Goal: Task Accomplishment & Management: Complete application form

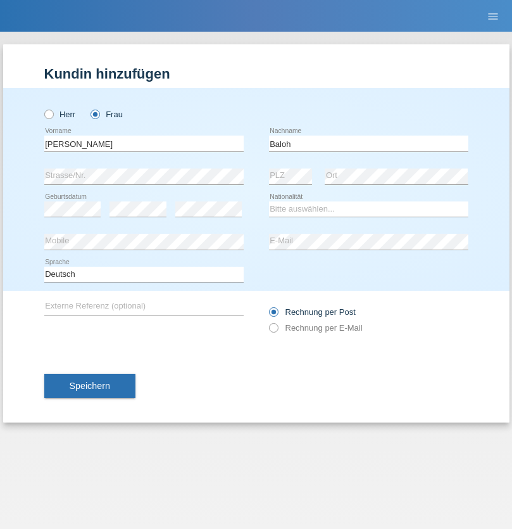
type input "Baloh"
select select "CH"
radio input "true"
click at [144, 143] on input "text" at bounding box center [143, 143] width 199 height 16
type input "safet"
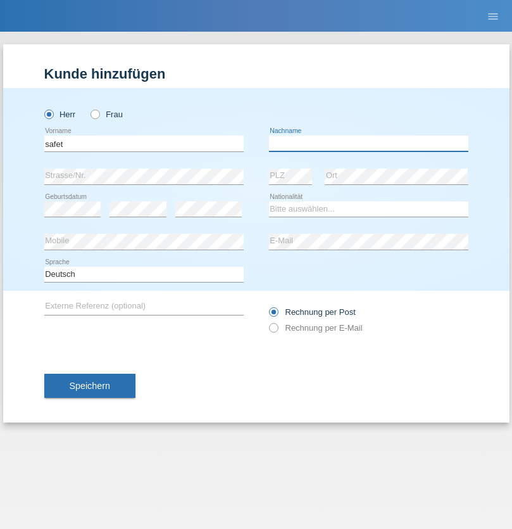
click at [368, 143] on input "text" at bounding box center [368, 143] width 199 height 16
type input "avdiji"
select select "AL"
select select "C"
select select "02"
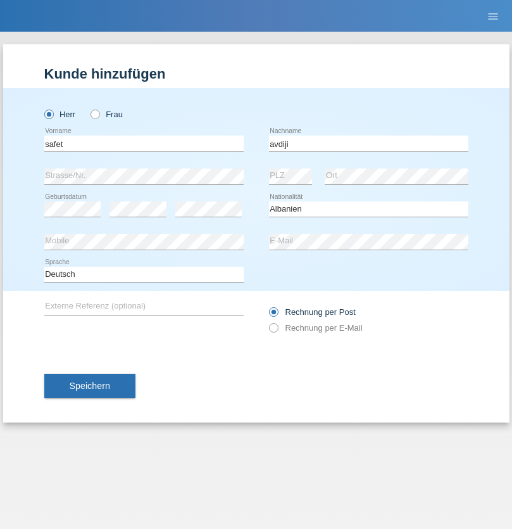
select select "06"
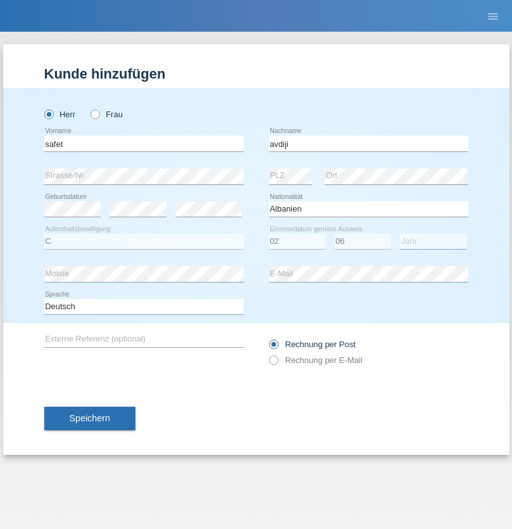
select select "1988"
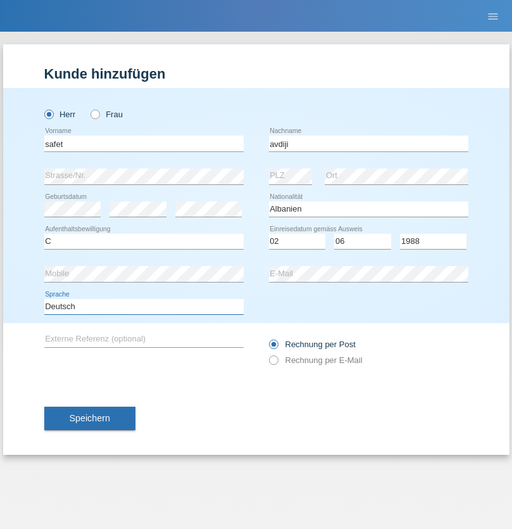
select select "en"
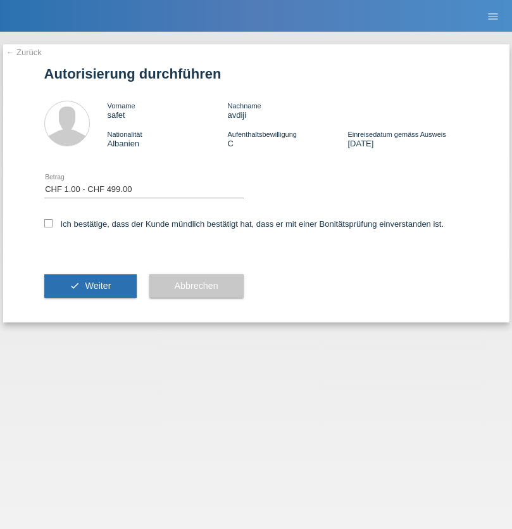
select select "1"
checkbox input "true"
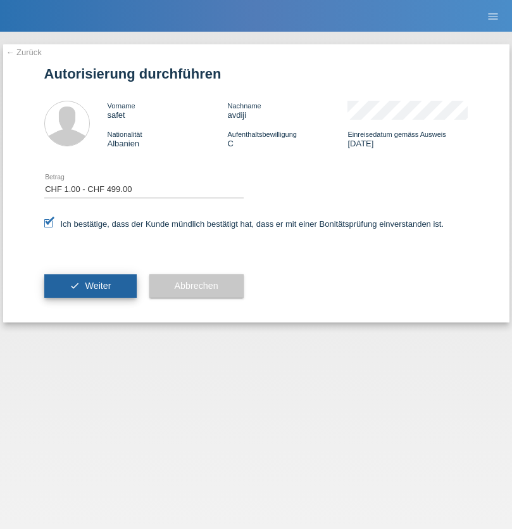
click at [90, 286] on span "Weiter" at bounding box center [98, 285] width 26 height 10
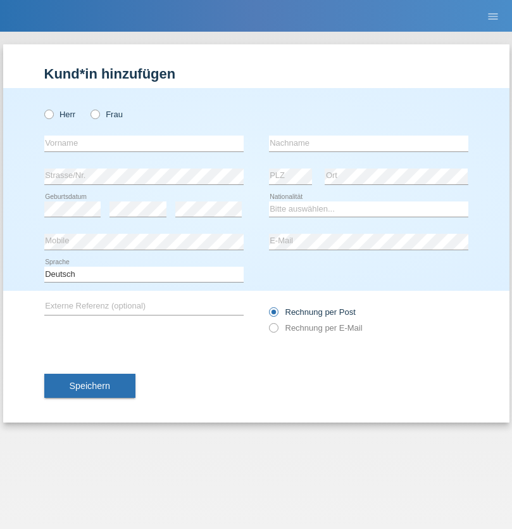
radio input "true"
click at [144, 143] on input "text" at bounding box center [143, 143] width 199 height 16
type input "Zade"
click at [368, 143] on input "text" at bounding box center [368, 143] width 199 height 16
type input "Kadrievski"
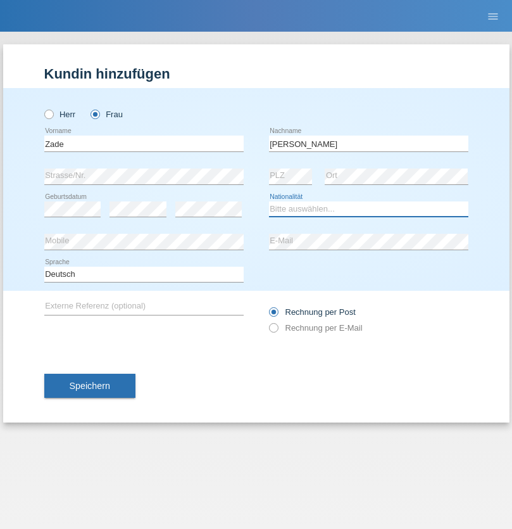
select select "CH"
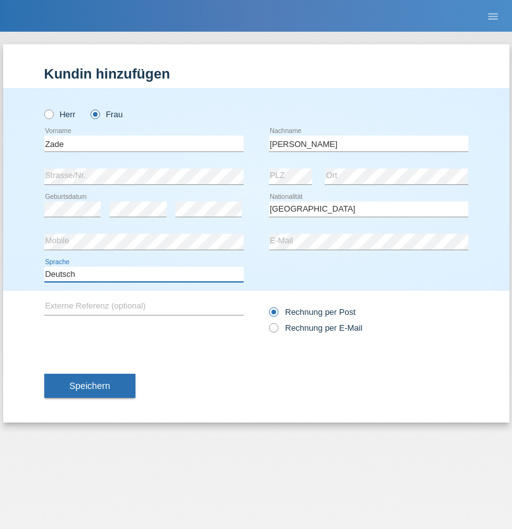
select select "en"
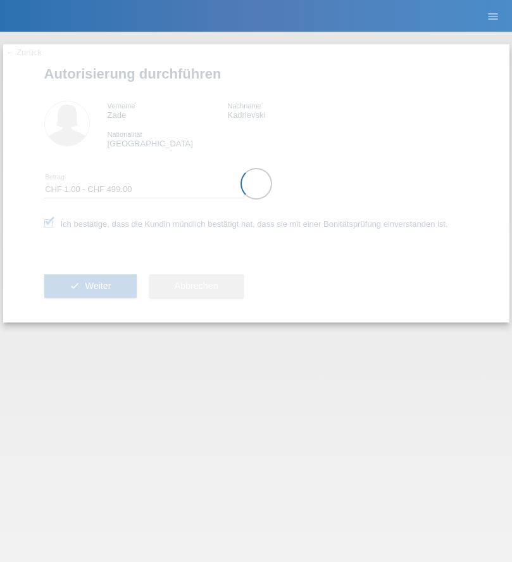
select select "1"
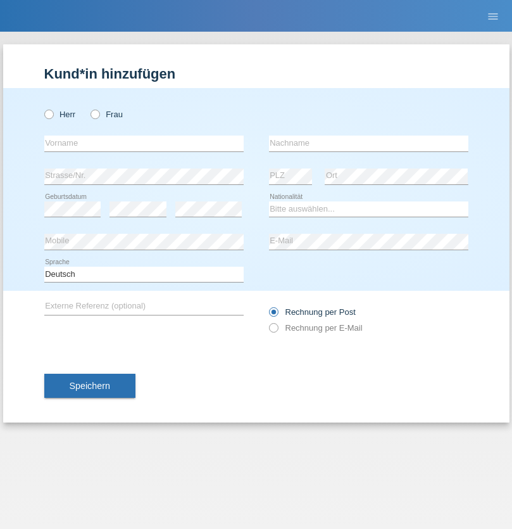
radio input "true"
click at [144, 143] on input "text" at bounding box center [143, 143] width 199 height 16
type input "Suada"
click at [368, 143] on input "text" at bounding box center [368, 143] width 199 height 16
type input "Fuss"
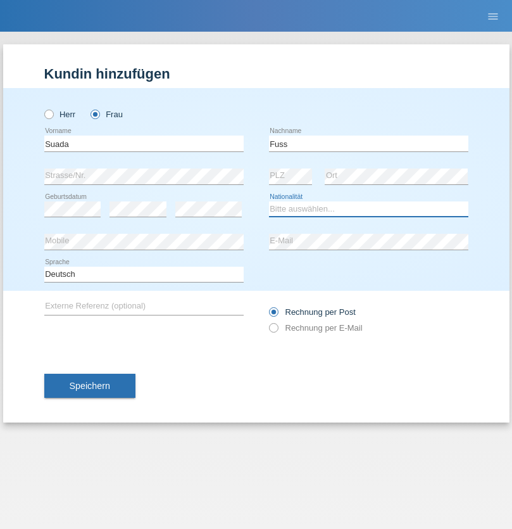
select select "AL"
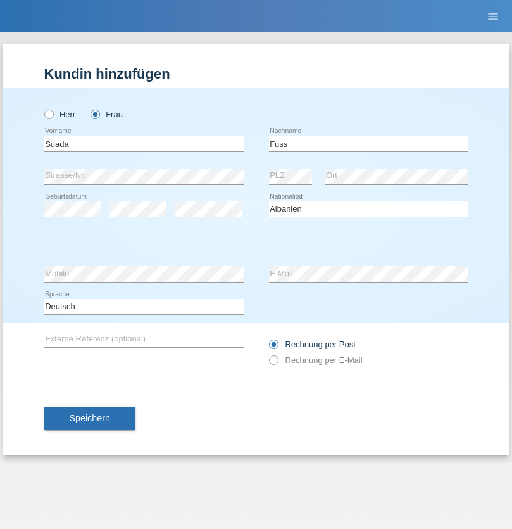
select select "C"
select select "07"
select select "06"
select select "1981"
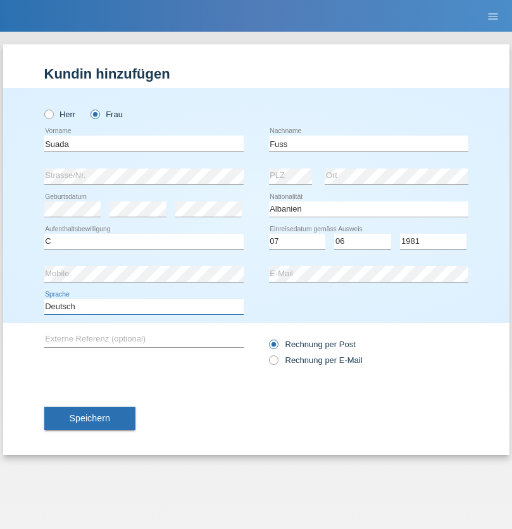
select select "en"
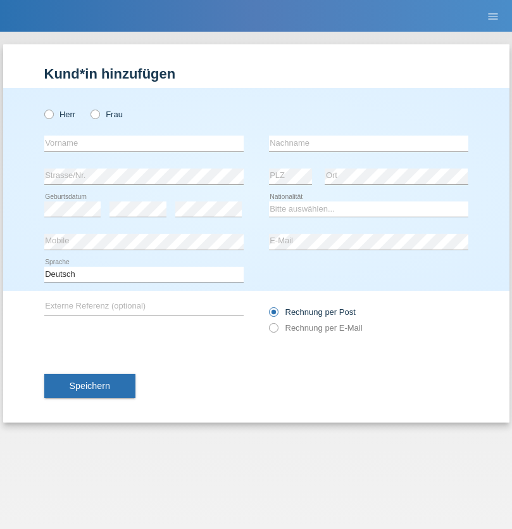
radio input "true"
click at [144, 143] on input "text" at bounding box center [143, 143] width 199 height 16
type input "guy"
click at [368, 143] on input "text" at bounding box center [368, 143] width 199 height 16
type input "massamba"
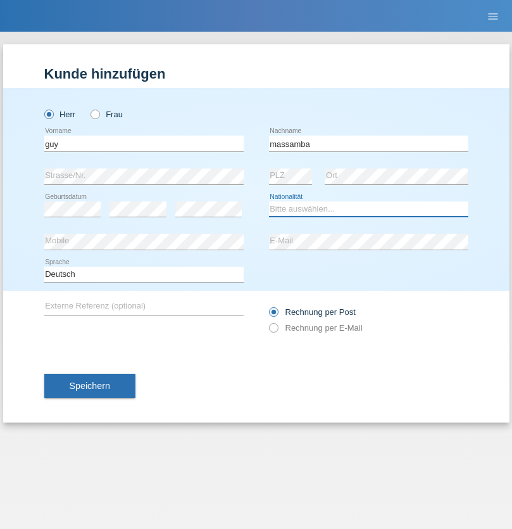
select select "CH"
radio input "true"
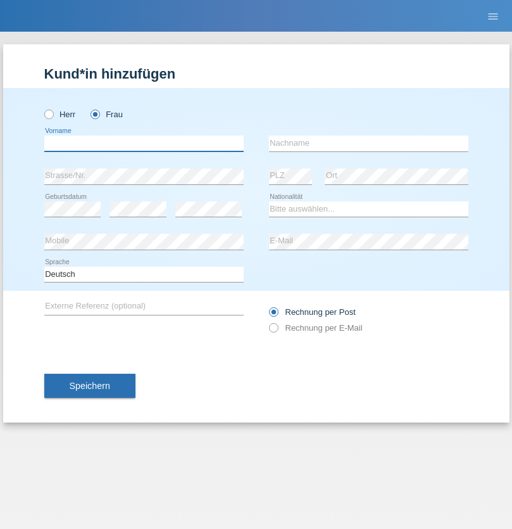
click at [144, 143] on input "text" at bounding box center [143, 143] width 199 height 16
type input "[PERSON_NAME]"
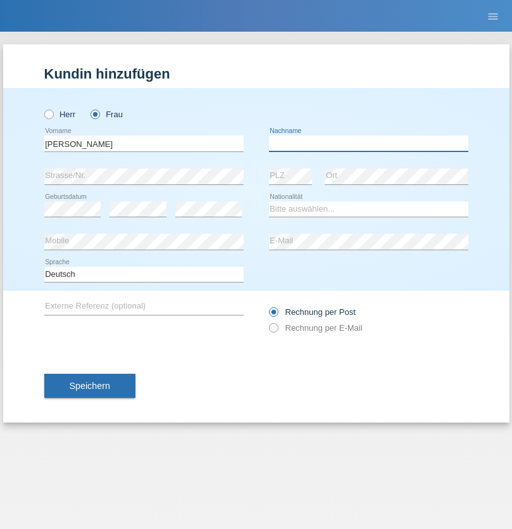
click at [368, 143] on input "text" at bounding box center [368, 143] width 199 height 16
type input "Marti"
select select "CH"
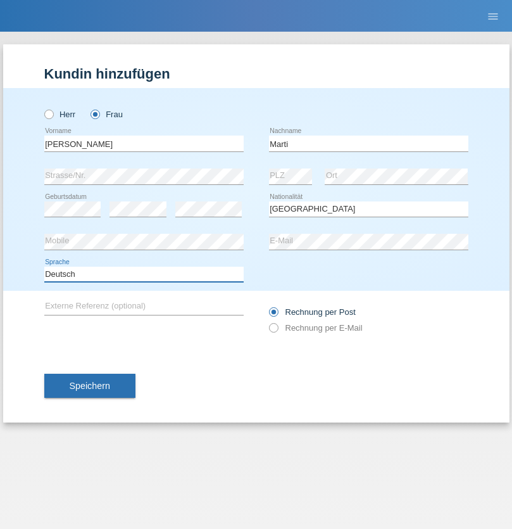
select select "en"
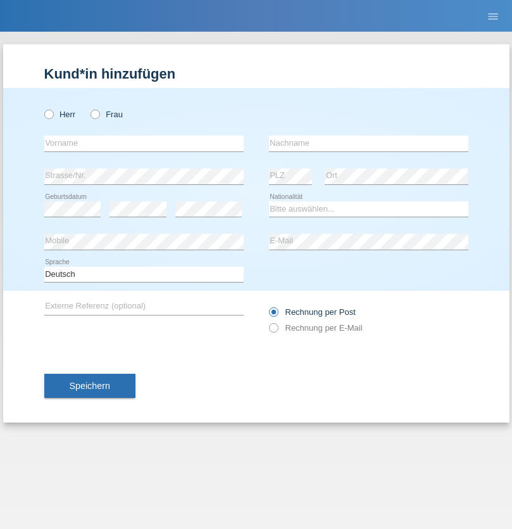
radio input "true"
click at [144, 143] on input "text" at bounding box center [143, 143] width 199 height 16
type input "Betim"
click at [368, 143] on input "text" at bounding box center [368, 143] width 199 height 16
type input "Alija"
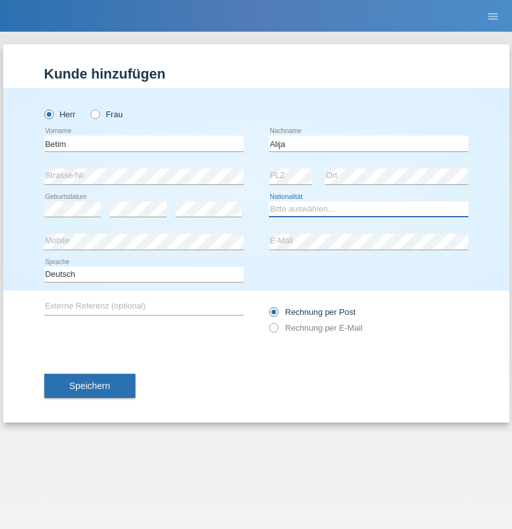
select select "MK"
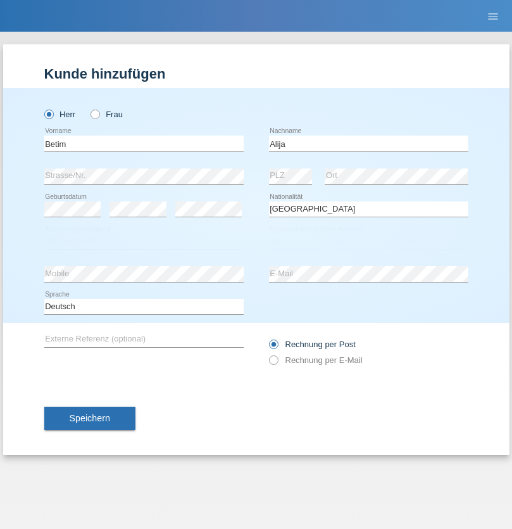
select select "C"
select select "12"
select select "08"
select select "2003"
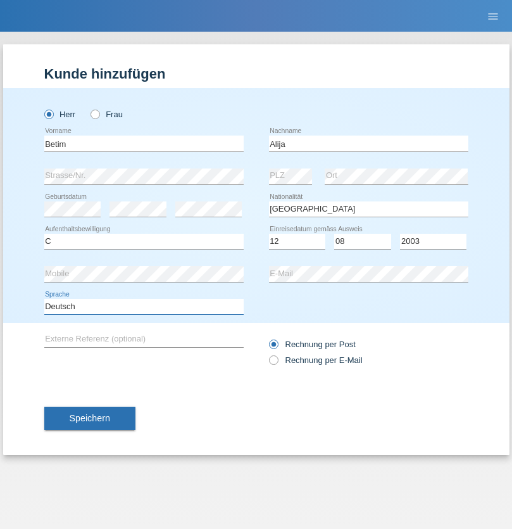
select select "en"
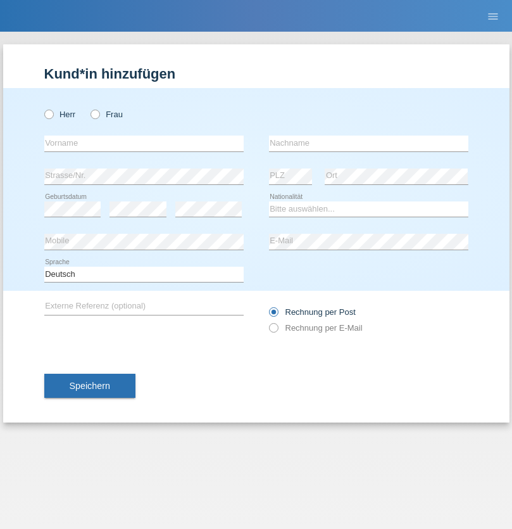
radio input "true"
click at [144, 143] on input "text" at bounding box center [143, 143] width 199 height 16
type input "Sasa"
click at [368, 143] on input "text" at bounding box center [368, 143] width 199 height 16
type input "Lazarevic"
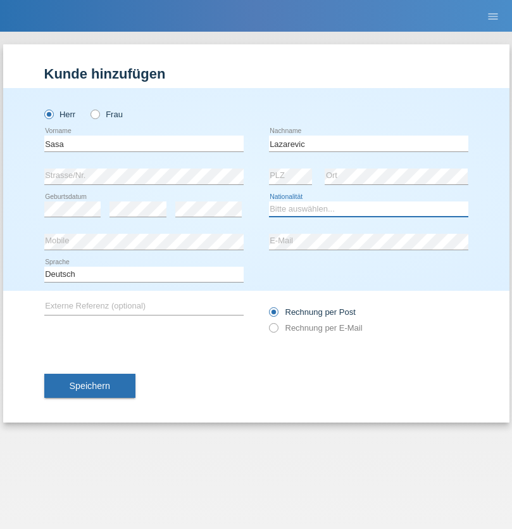
select select "RS"
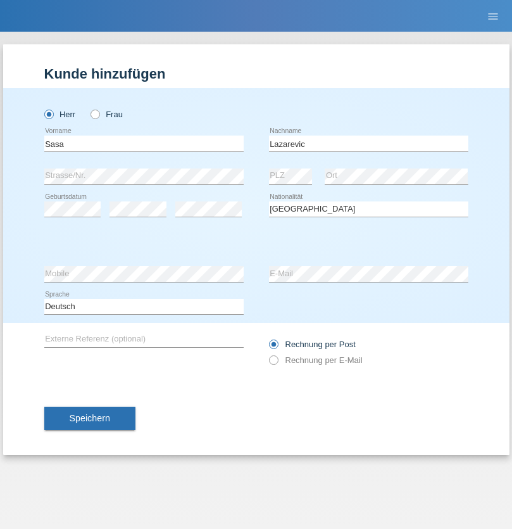
select select "C"
select select "16"
select select "10"
select select "1984"
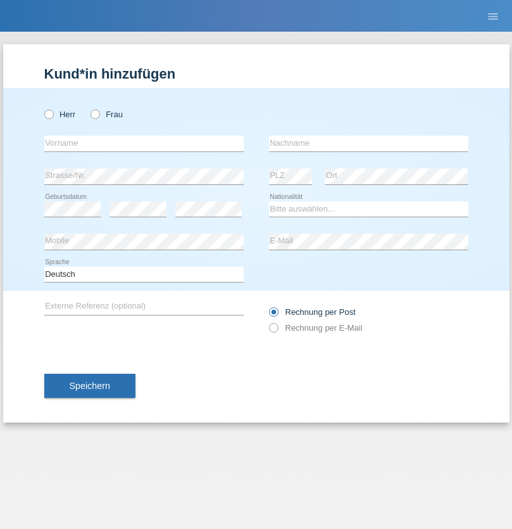
radio input "true"
click at [144, 143] on input "text" at bounding box center [143, 143] width 199 height 16
type input "kelmendi"
click at [368, 143] on input "text" at bounding box center [368, 143] width 199 height 16
type input "Edona"
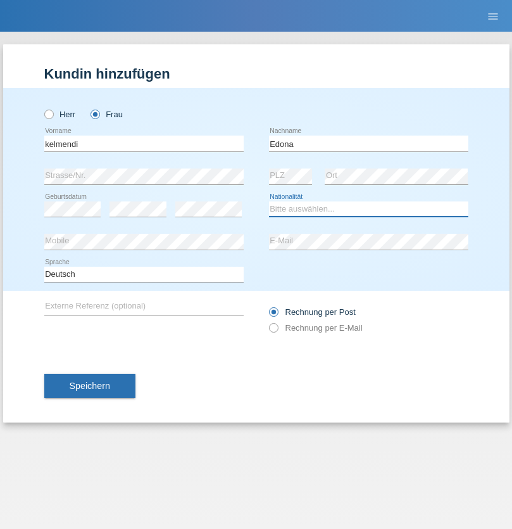
select select "XK"
select select "C"
select select "23"
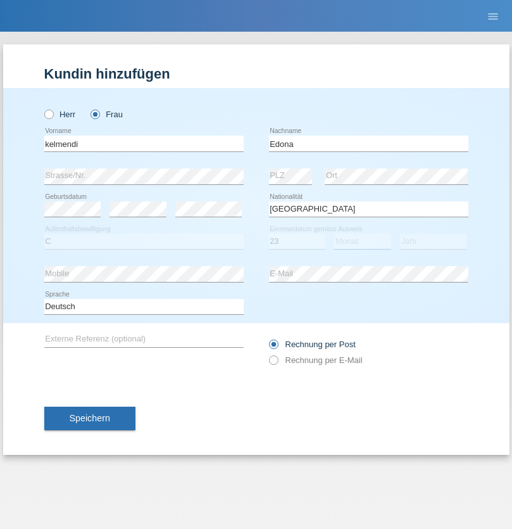
select select "09"
select select "2021"
